Goal: Information Seeking & Learning: Learn about a topic

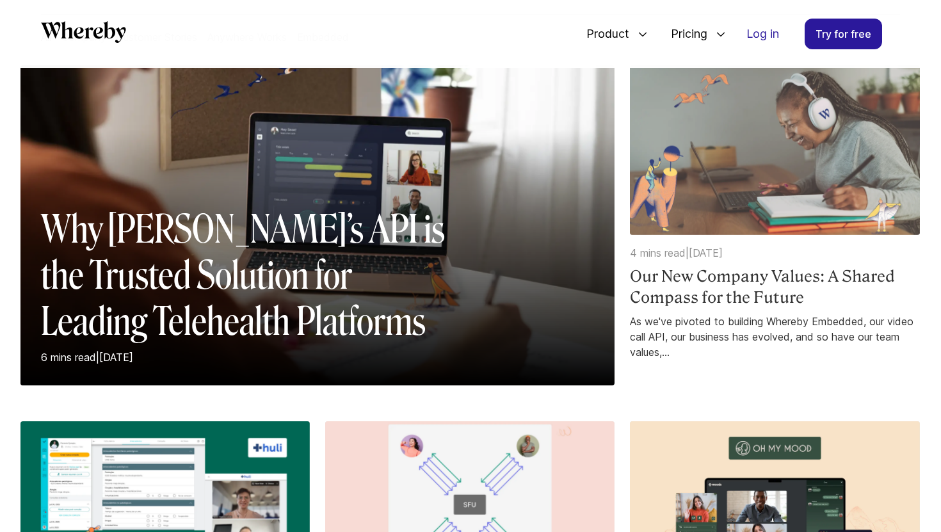
scroll to position [125, 0]
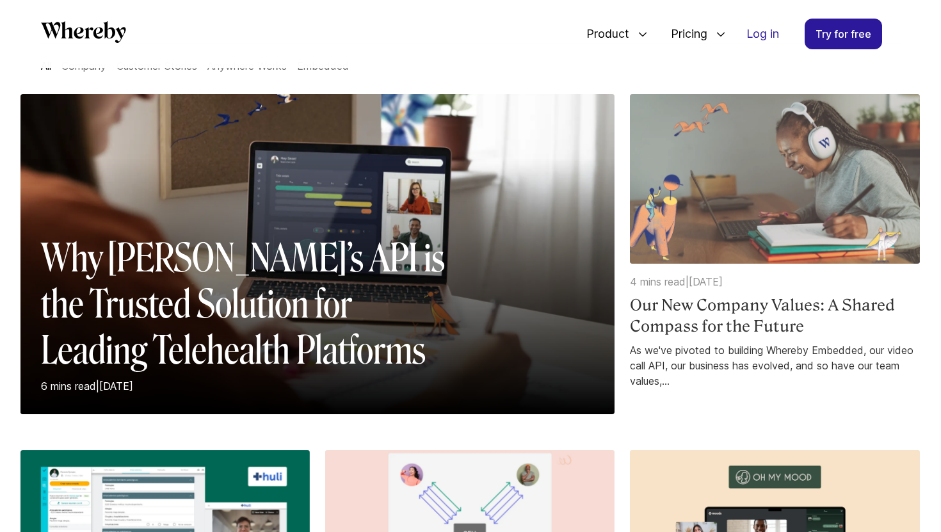
click at [715, 315] on h4 "Our New Company Values: A Shared Compass for the Future" at bounding box center [774, 315] width 289 height 43
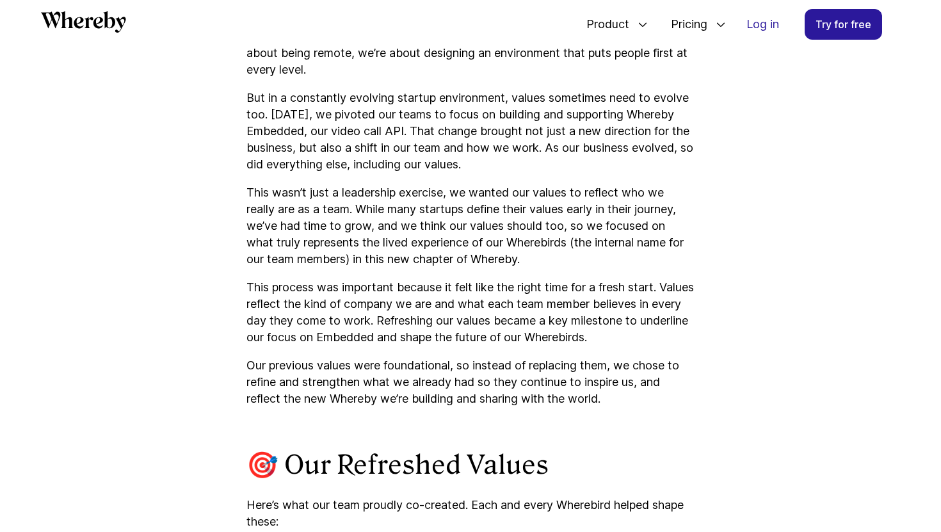
scroll to position [889, 0]
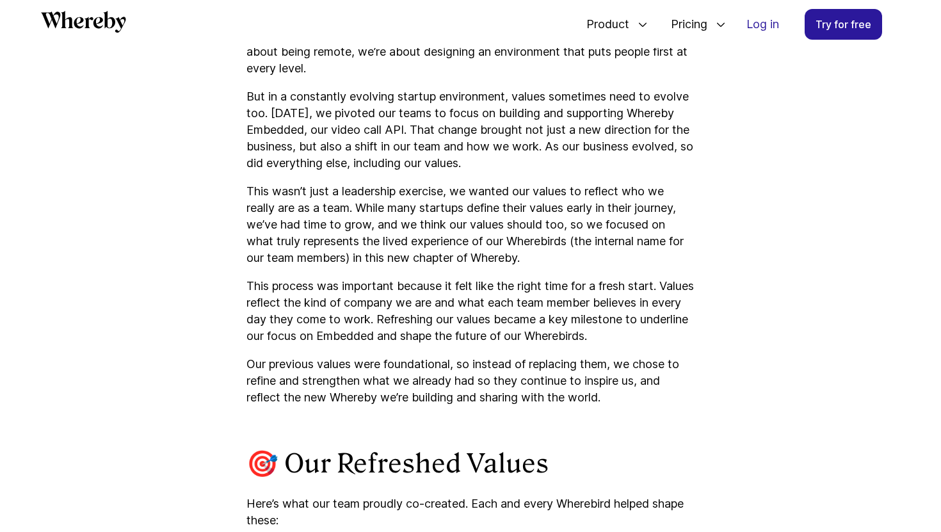
click at [249, 360] on p "Our previous values were foundational, so instead of replacing them, we chose t…" at bounding box center [470, 381] width 448 height 50
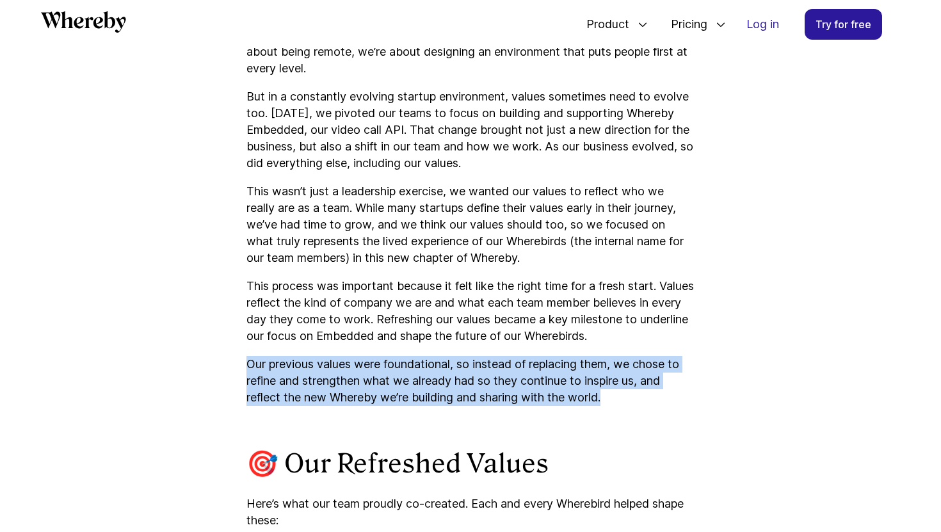
drag, startPoint x: 249, startPoint y: 360, endPoint x: 609, endPoint y: 395, distance: 361.4
click at [609, 395] on p "Our previous values were foundational, so instead of replacing them, we chose t…" at bounding box center [470, 381] width 448 height 50
copy p "Our previous values were foundational, so instead of replacing them, we chose t…"
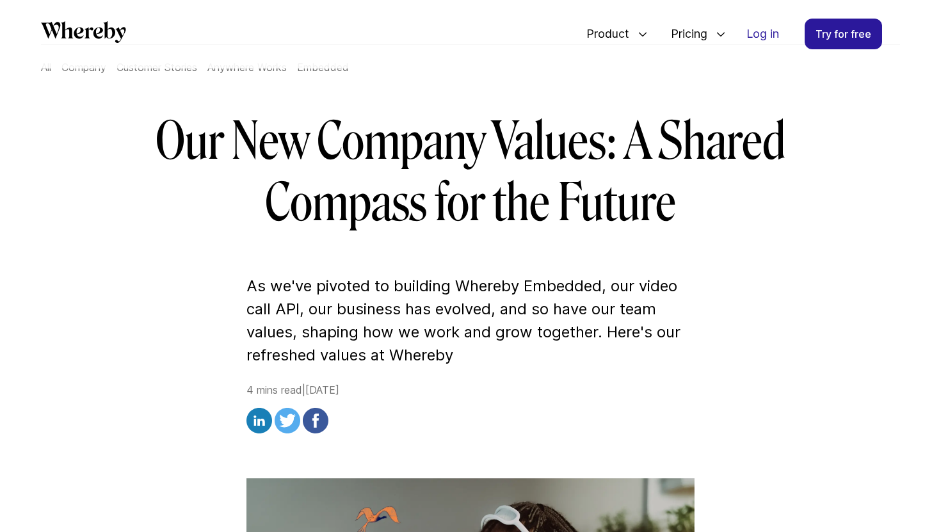
scroll to position [112, 0]
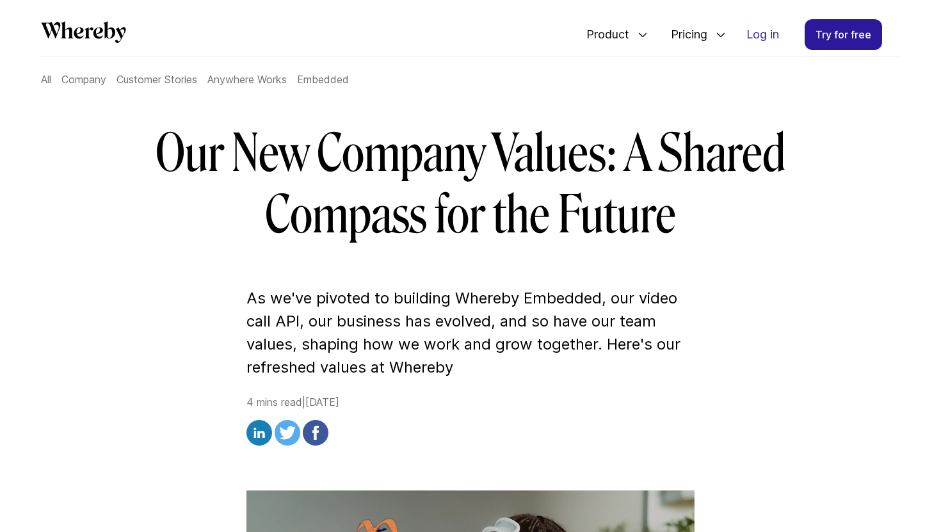
click at [252, 302] on p "As we've pivoted to building Whereby Embedded, our video call API, our business…" at bounding box center [470, 333] width 448 height 92
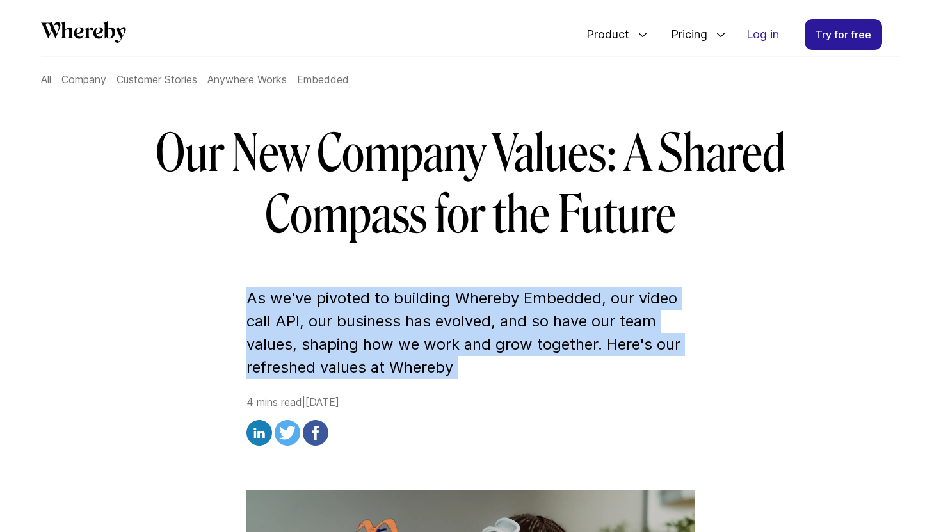
drag, startPoint x: 252, startPoint y: 302, endPoint x: 462, endPoint y: 374, distance: 222.1
click at [464, 375] on p "As we've pivoted to building Whereby Embedded, our video call API, our business…" at bounding box center [470, 333] width 448 height 92
copy p "As we've pivoted to building Whereby Embedded, our video call API, our business…"
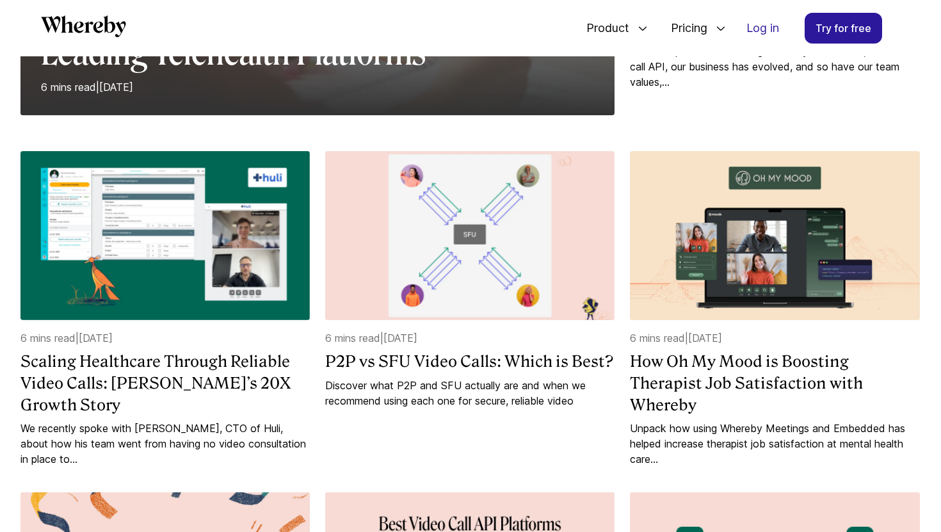
scroll to position [414, 0]
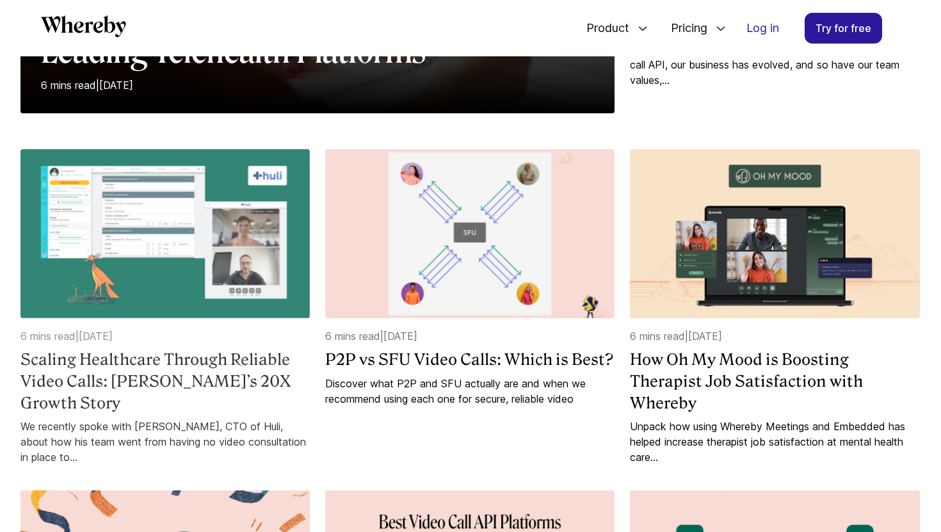
click at [175, 373] on h4 "Scaling Healthcare Through Reliable Video Calls: [PERSON_NAME]’s 20X Growth Sto…" at bounding box center [164, 381] width 289 height 65
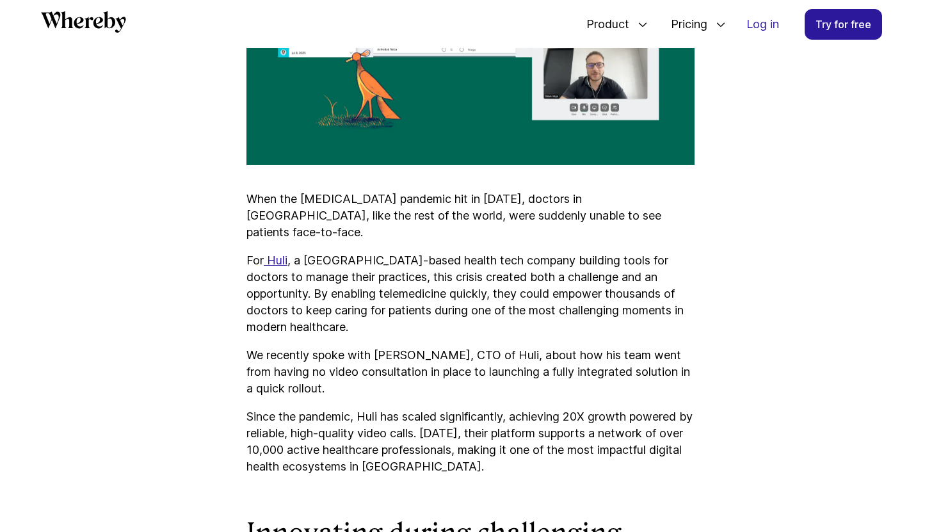
scroll to position [771, 0]
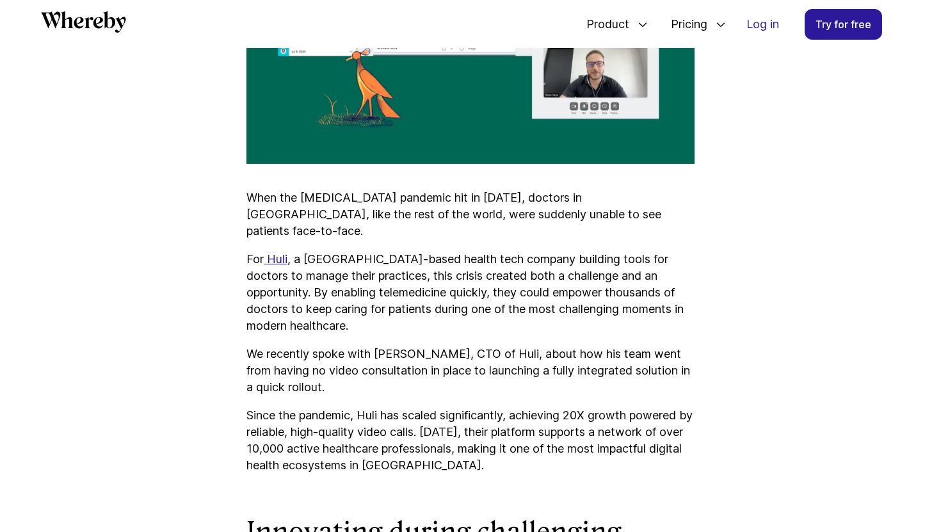
click at [561, 251] on p "For Huli , a [GEOGRAPHIC_DATA]-based health tech company building tools for doc…" at bounding box center [470, 292] width 448 height 83
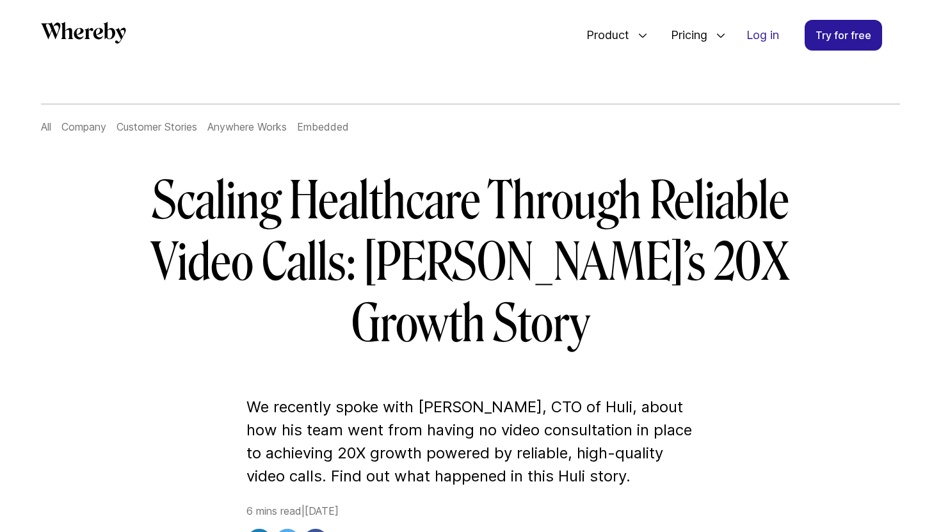
scroll to position [72, 0]
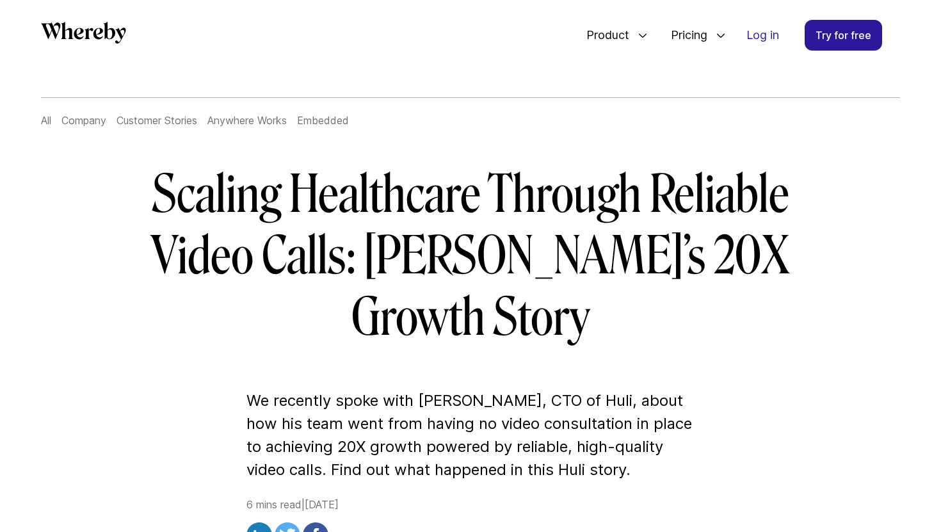
click at [254, 389] on p "We recently spoke with [PERSON_NAME], CTO of Huli, about how his team went from…" at bounding box center [470, 435] width 448 height 92
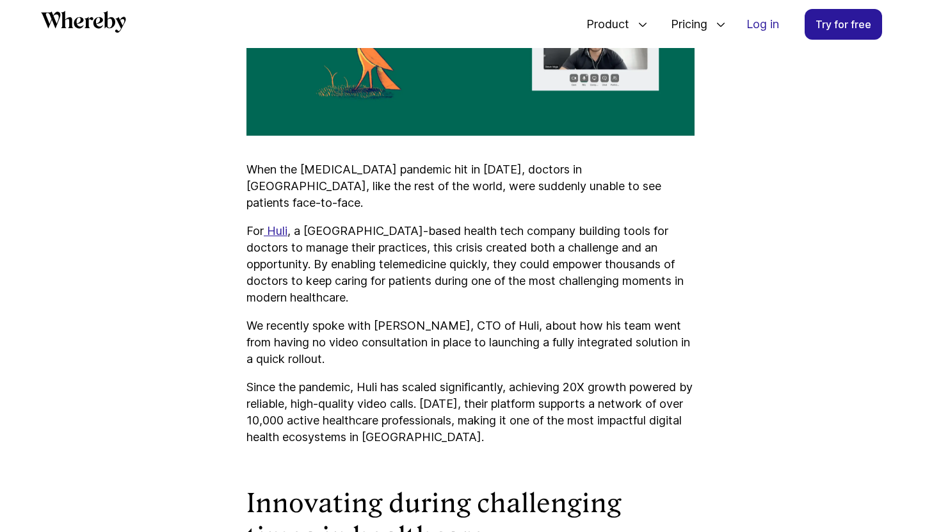
scroll to position [1949, 0]
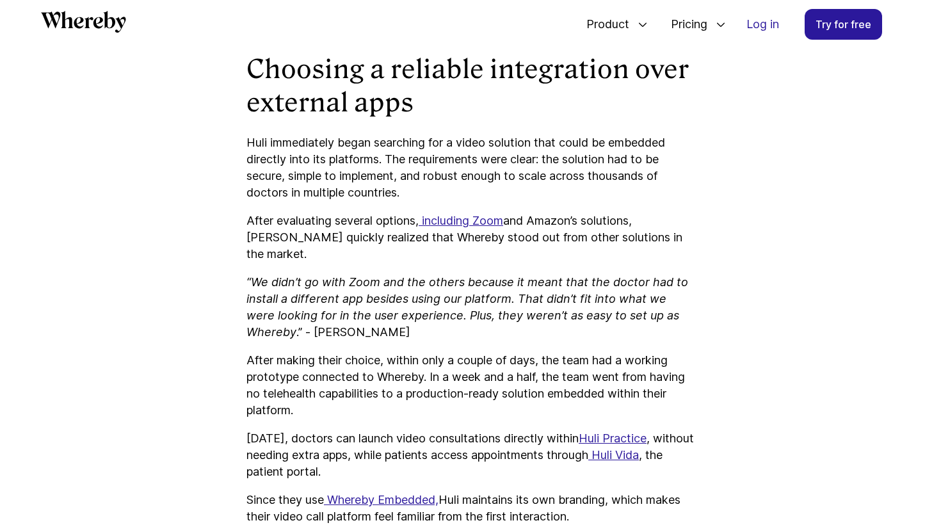
click at [506, 352] on p "After making their choice, within only a couple of days, the team had a working…" at bounding box center [470, 385] width 448 height 67
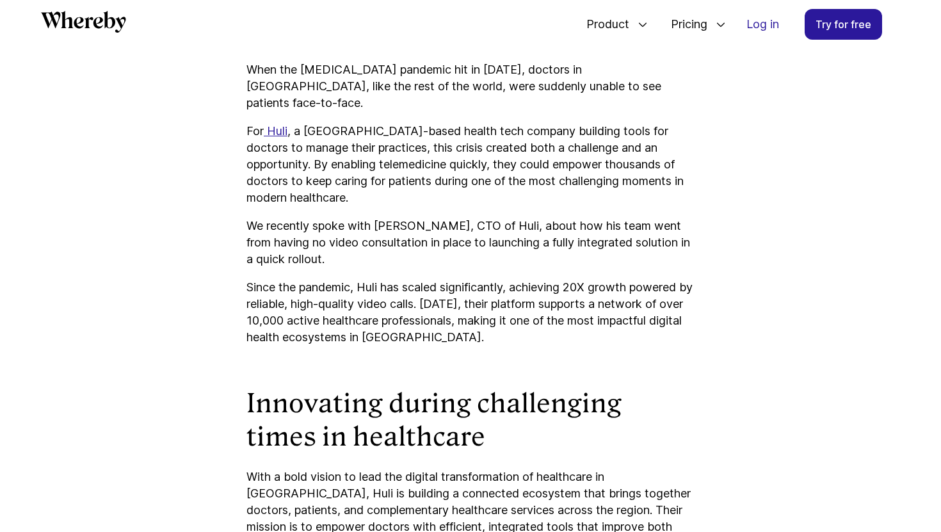
scroll to position [239, 0]
